Goal: Transaction & Acquisition: Purchase product/service

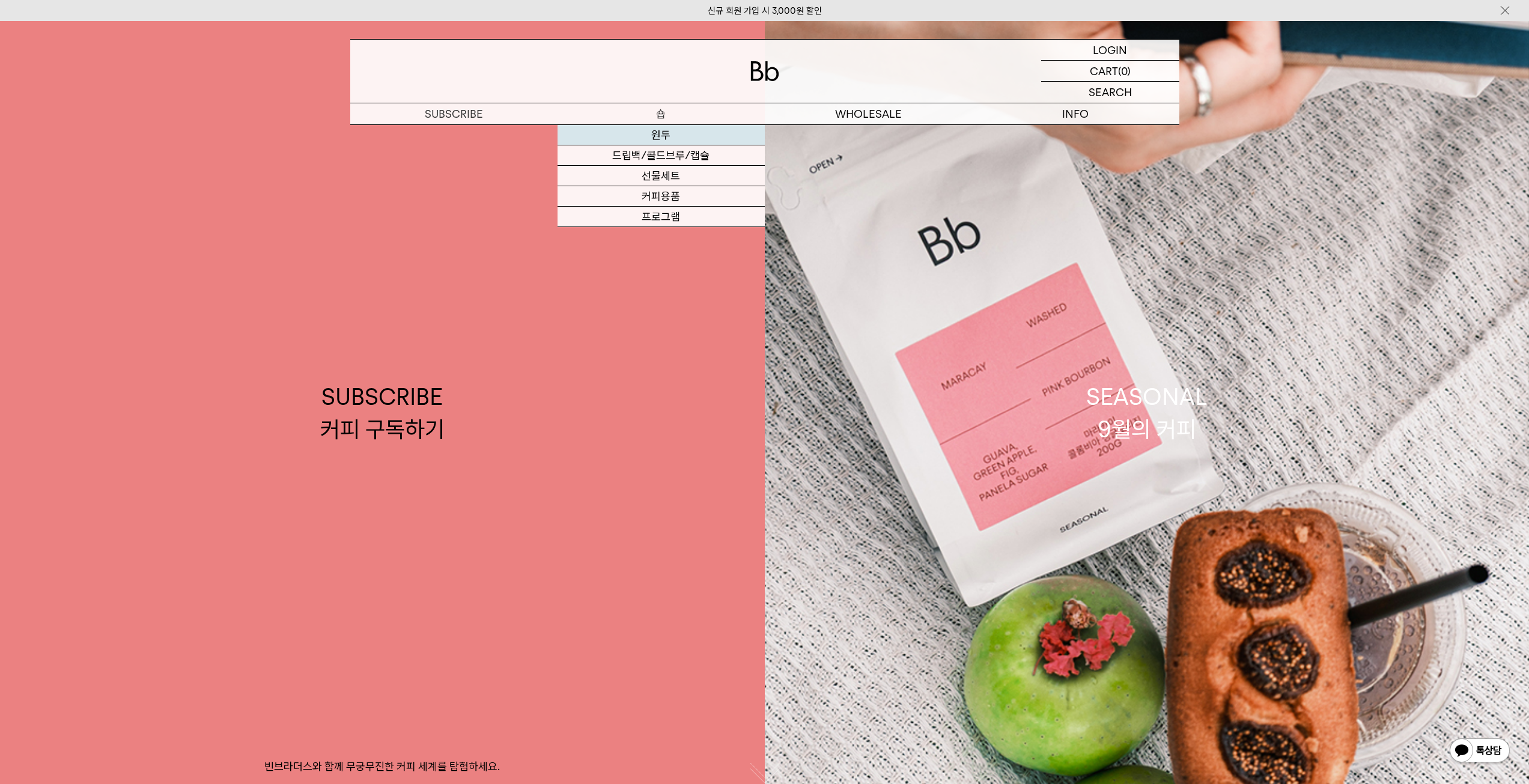
click at [667, 139] on link "원두" at bounding box center [661, 135] width 208 height 20
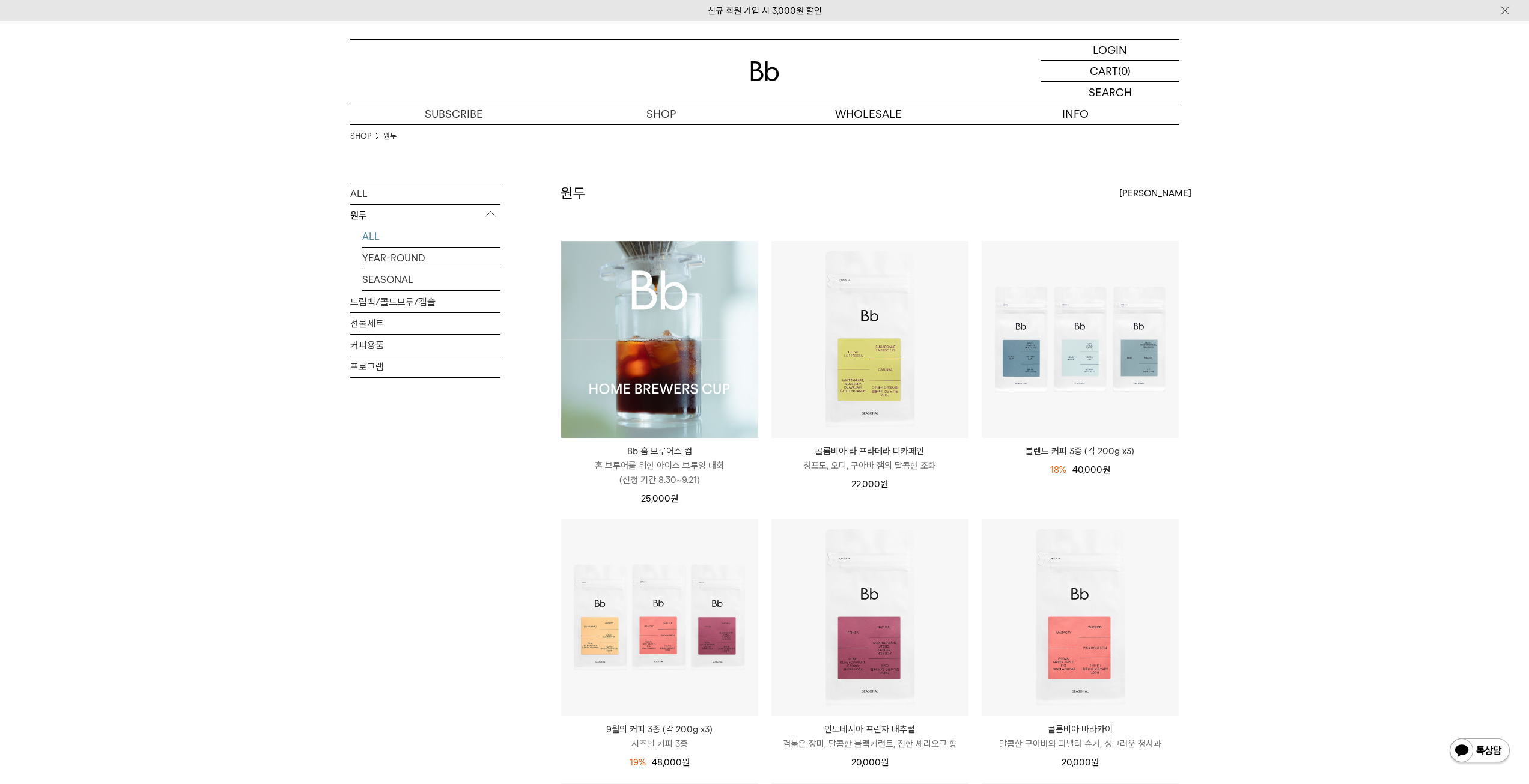
click at [693, 335] on img at bounding box center [660, 340] width 197 height 197
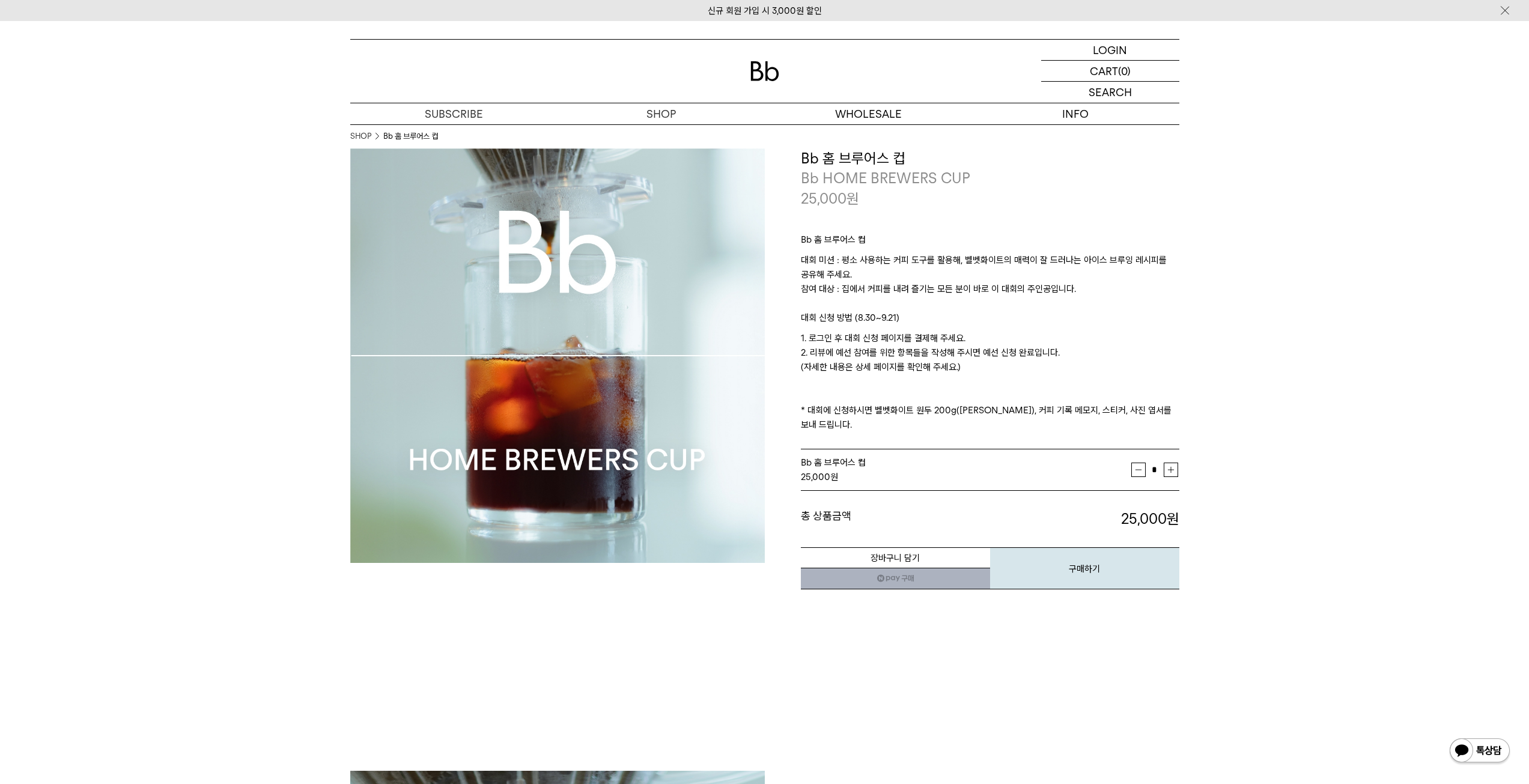
drag, startPoint x: 1536, startPoint y: 24, endPoint x: 1495, endPoint y: -38, distance: 74.3
